Goal: Navigation & Orientation: Find specific page/section

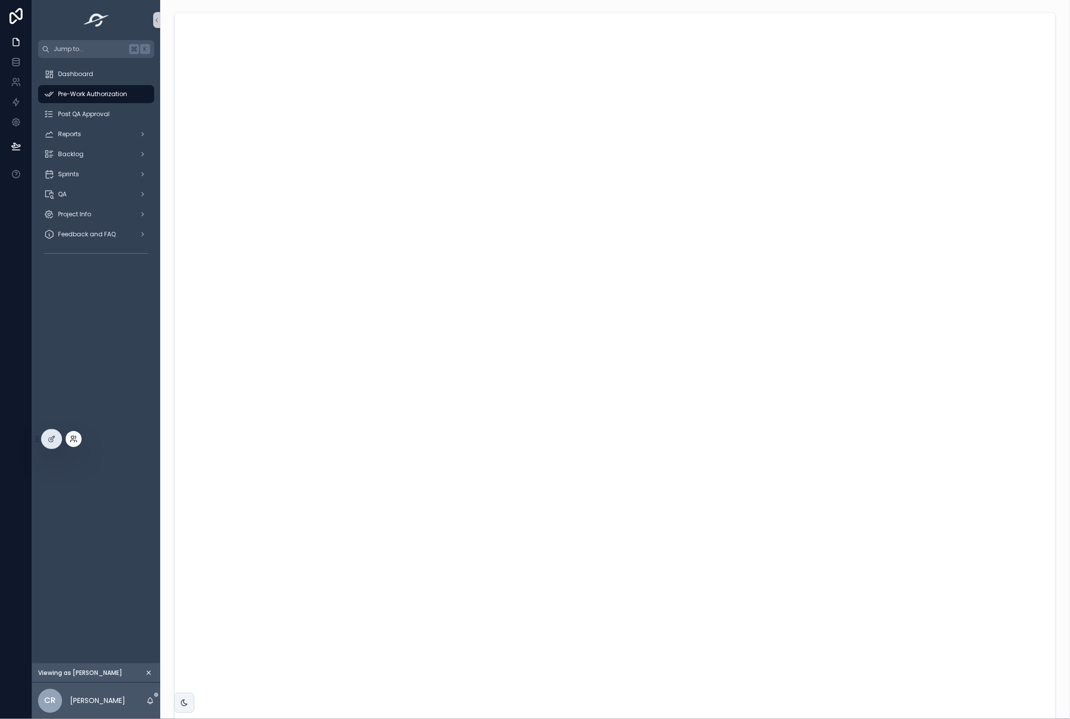
click at [70, 438] on icon at bounding box center [74, 439] width 8 height 8
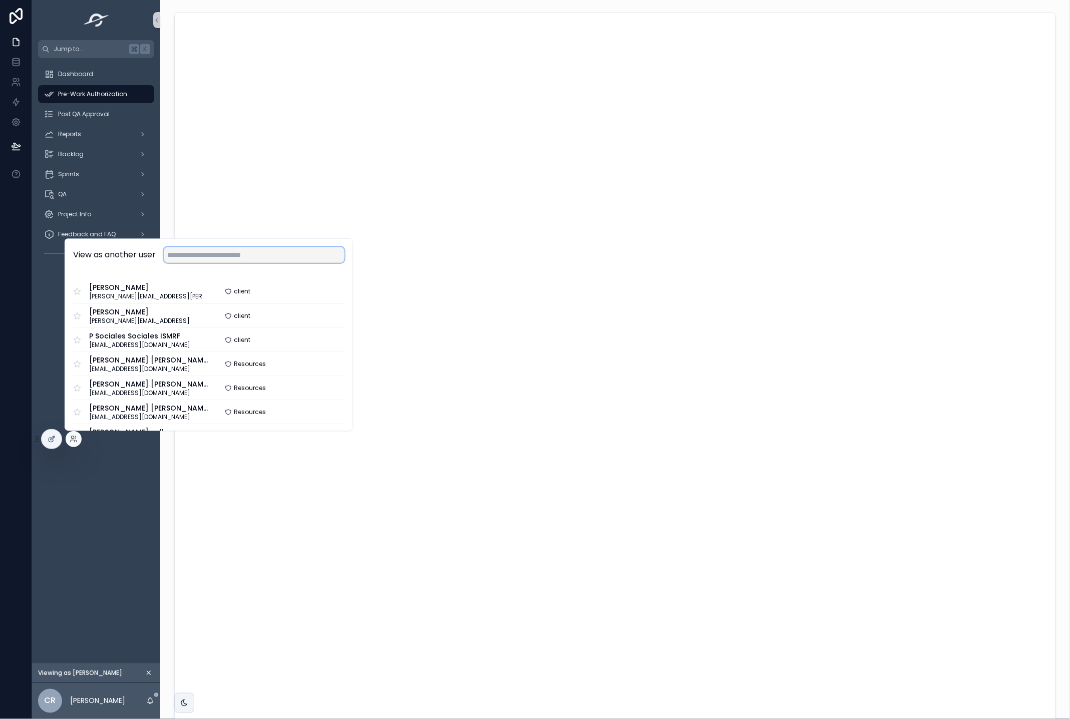
click at [215, 256] on input "text" at bounding box center [254, 255] width 181 height 16
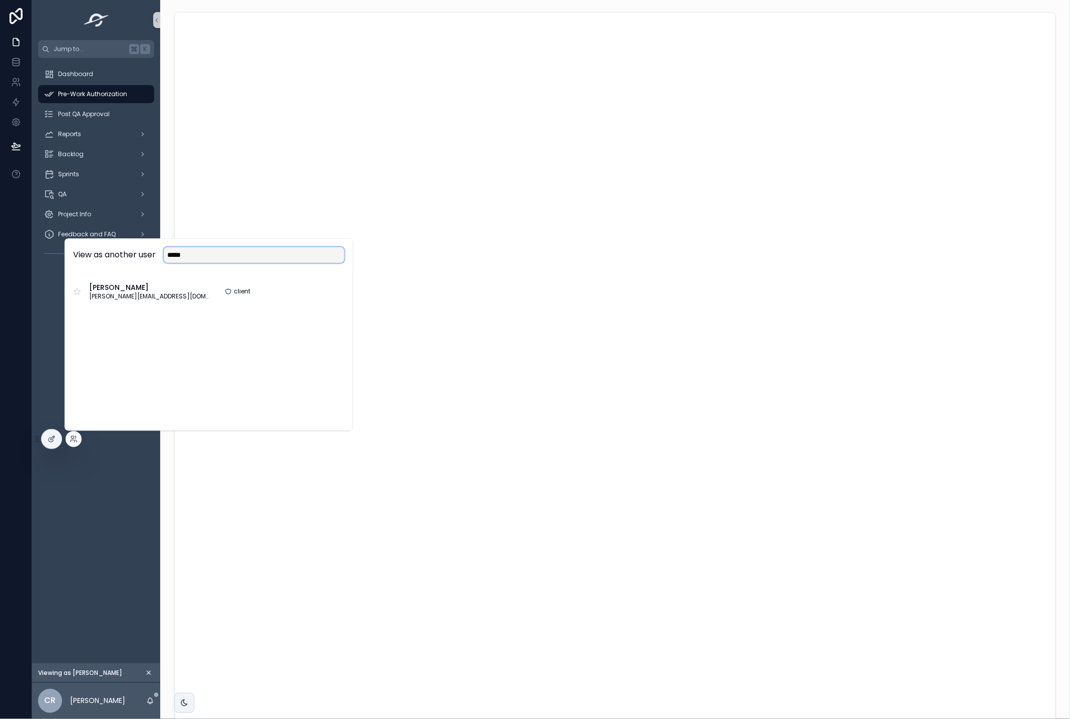
type input "*****"
click at [338, 291] on button "Select" at bounding box center [331, 292] width 28 height 15
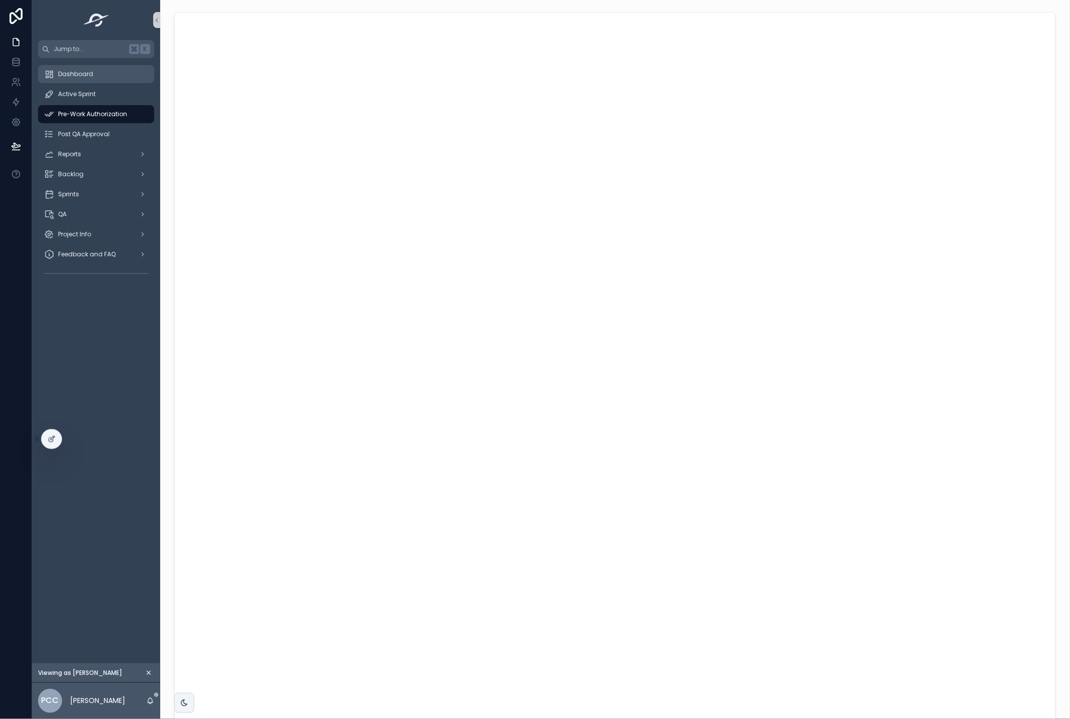
click at [69, 72] on span "Dashboard" at bounding box center [75, 74] width 35 height 8
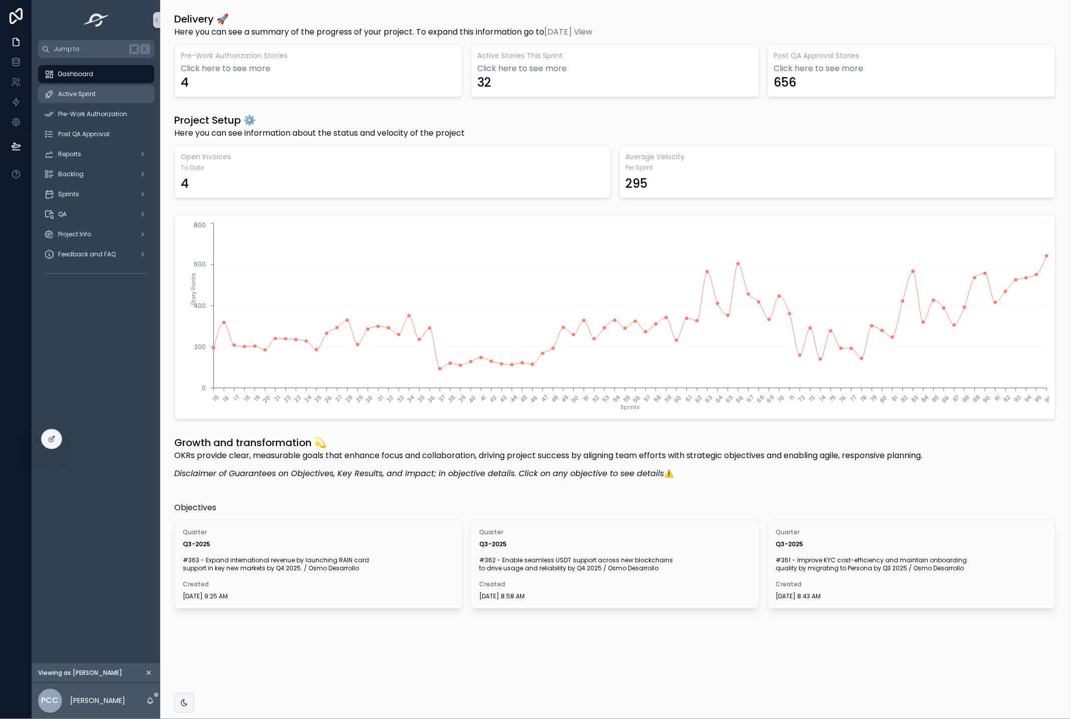
click at [109, 94] on div "Active Sprint" at bounding box center [96, 94] width 104 height 16
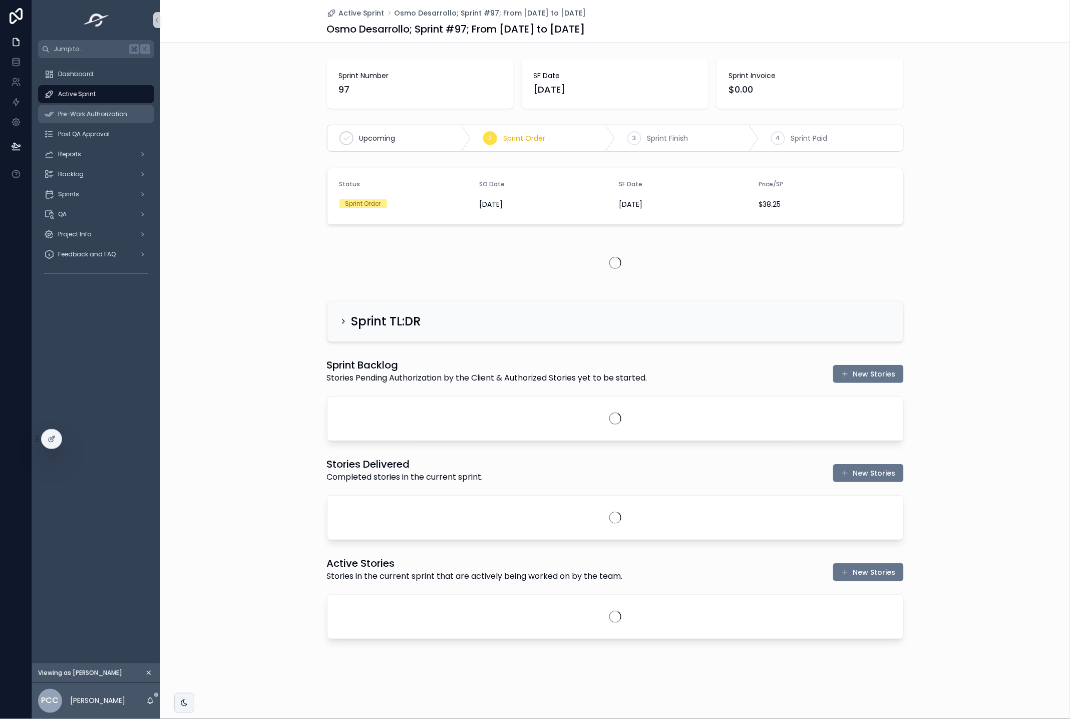
click at [112, 115] on span "Pre-Work Authorization" at bounding box center [92, 114] width 69 height 8
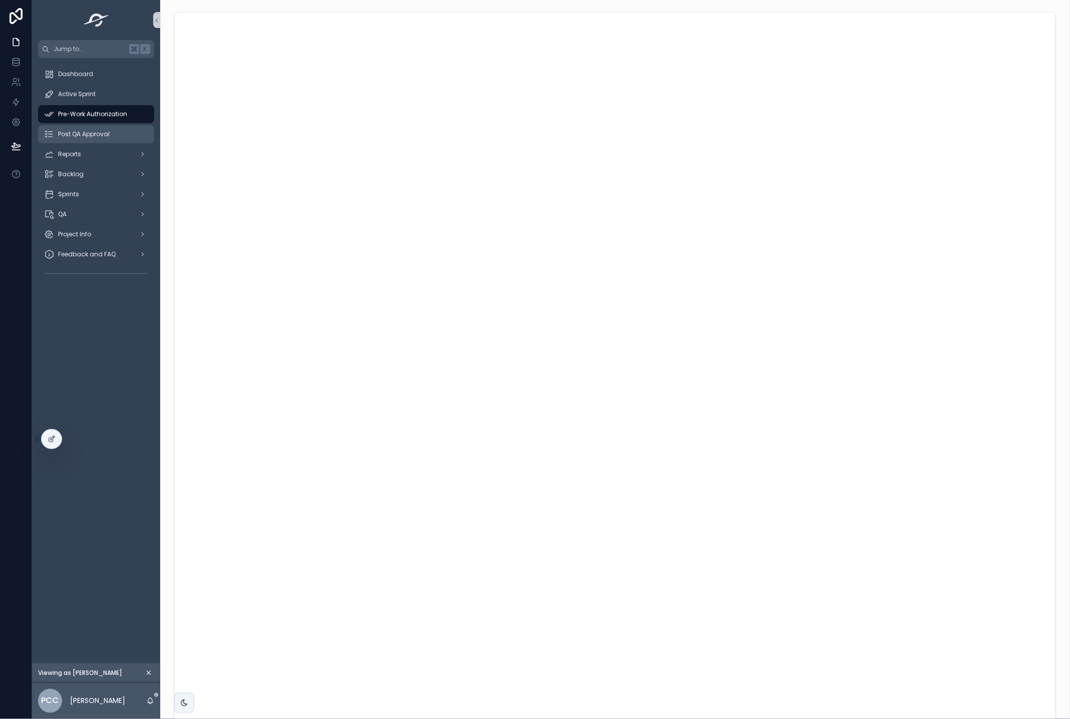
click at [103, 137] on span "Post QA Approval" at bounding box center [84, 134] width 52 height 8
click at [102, 154] on div "Reports" at bounding box center [96, 154] width 104 height 16
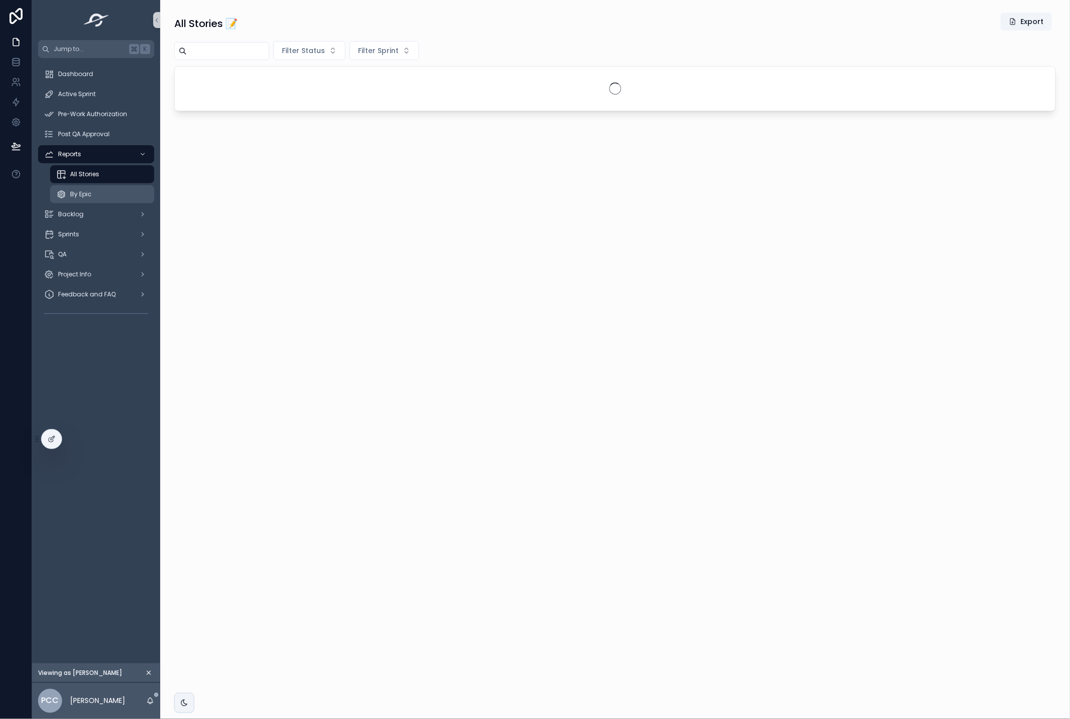
click at [103, 189] on div "By Epic" at bounding box center [102, 194] width 92 height 16
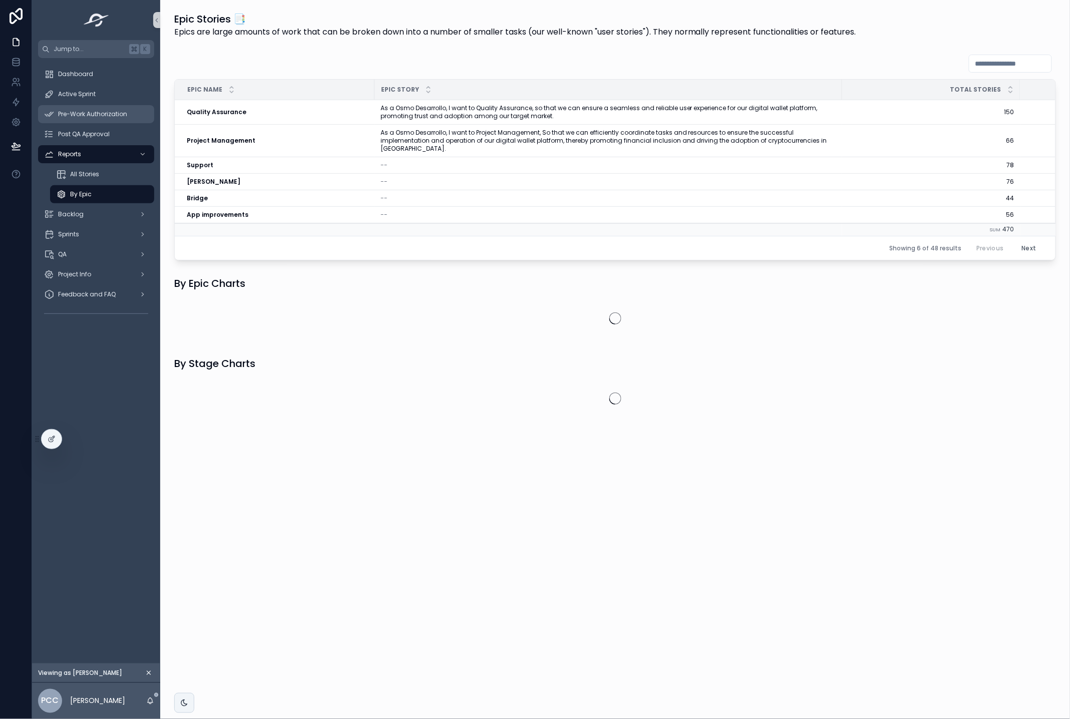
click at [79, 114] on span "Pre-Work Authorization" at bounding box center [92, 114] width 69 height 8
